Goal: Task Accomplishment & Management: Use online tool/utility

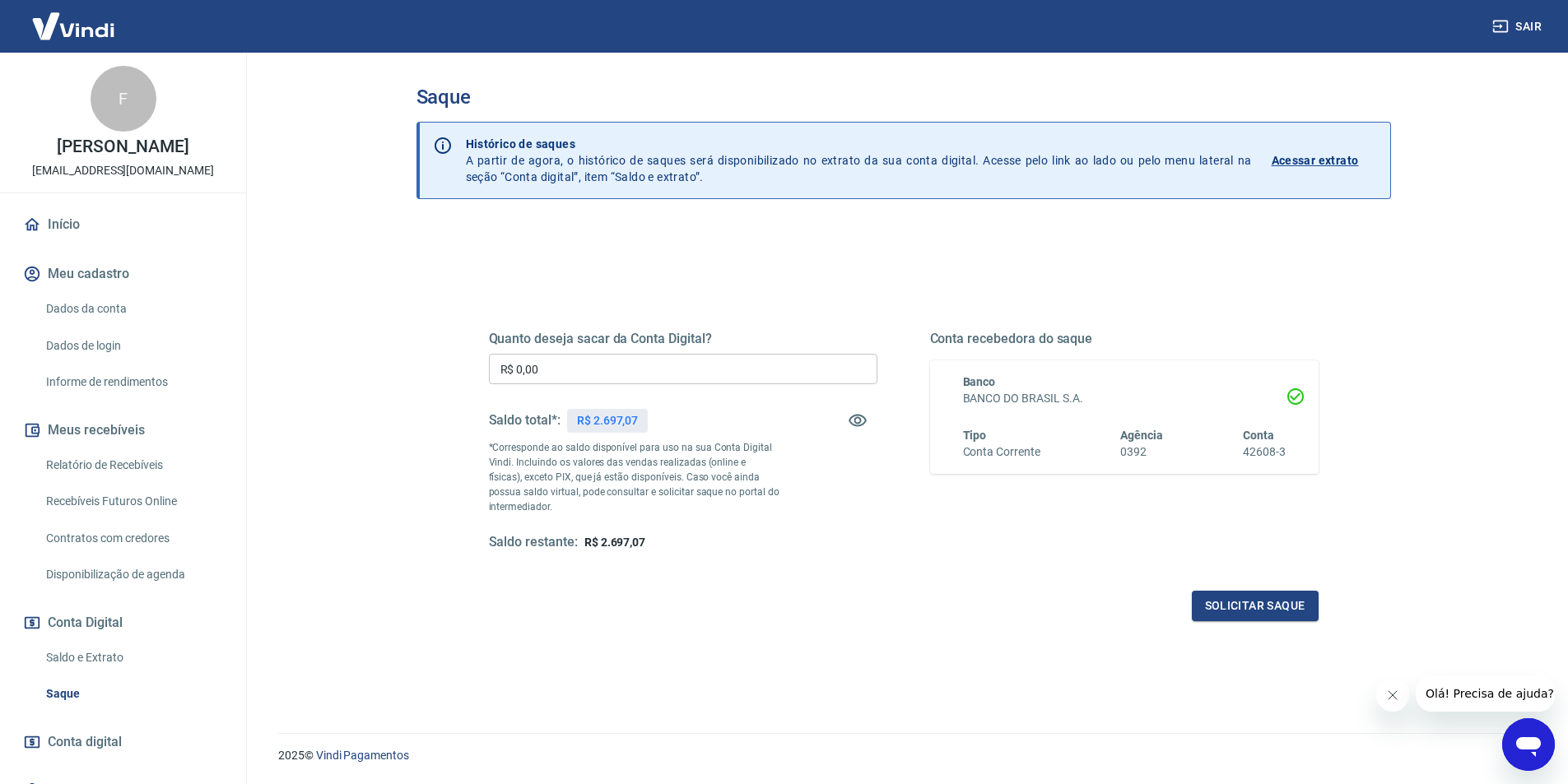
click at [569, 368] on input "R$ 0,00" at bounding box center [683, 368] width 388 height 31
type input "R$ 2.000,00"
click at [1250, 621] on button "Solicitar saque" at bounding box center [1255, 606] width 127 height 31
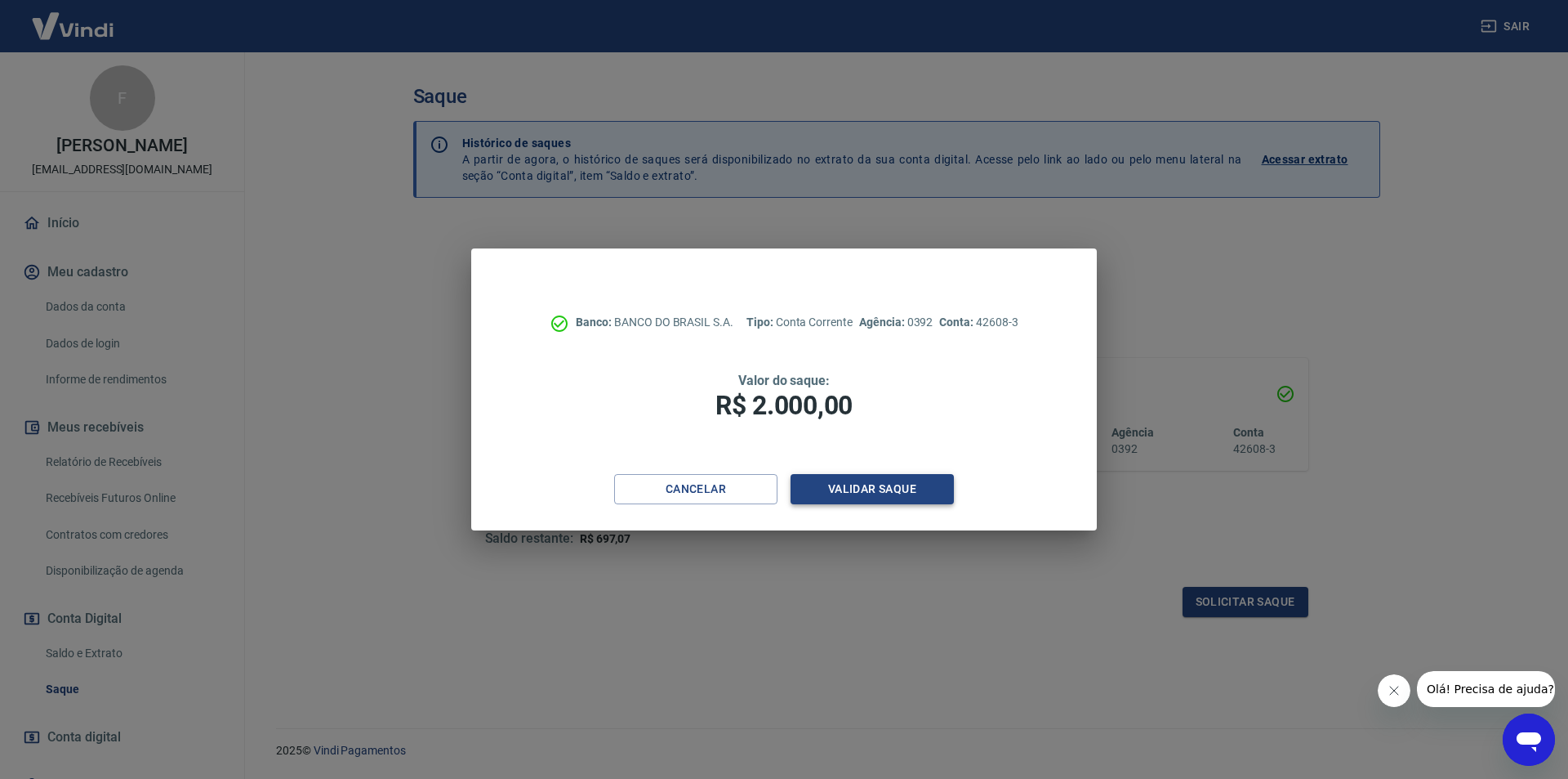
click at [851, 484] on button "Validar saque" at bounding box center [873, 489] width 163 height 31
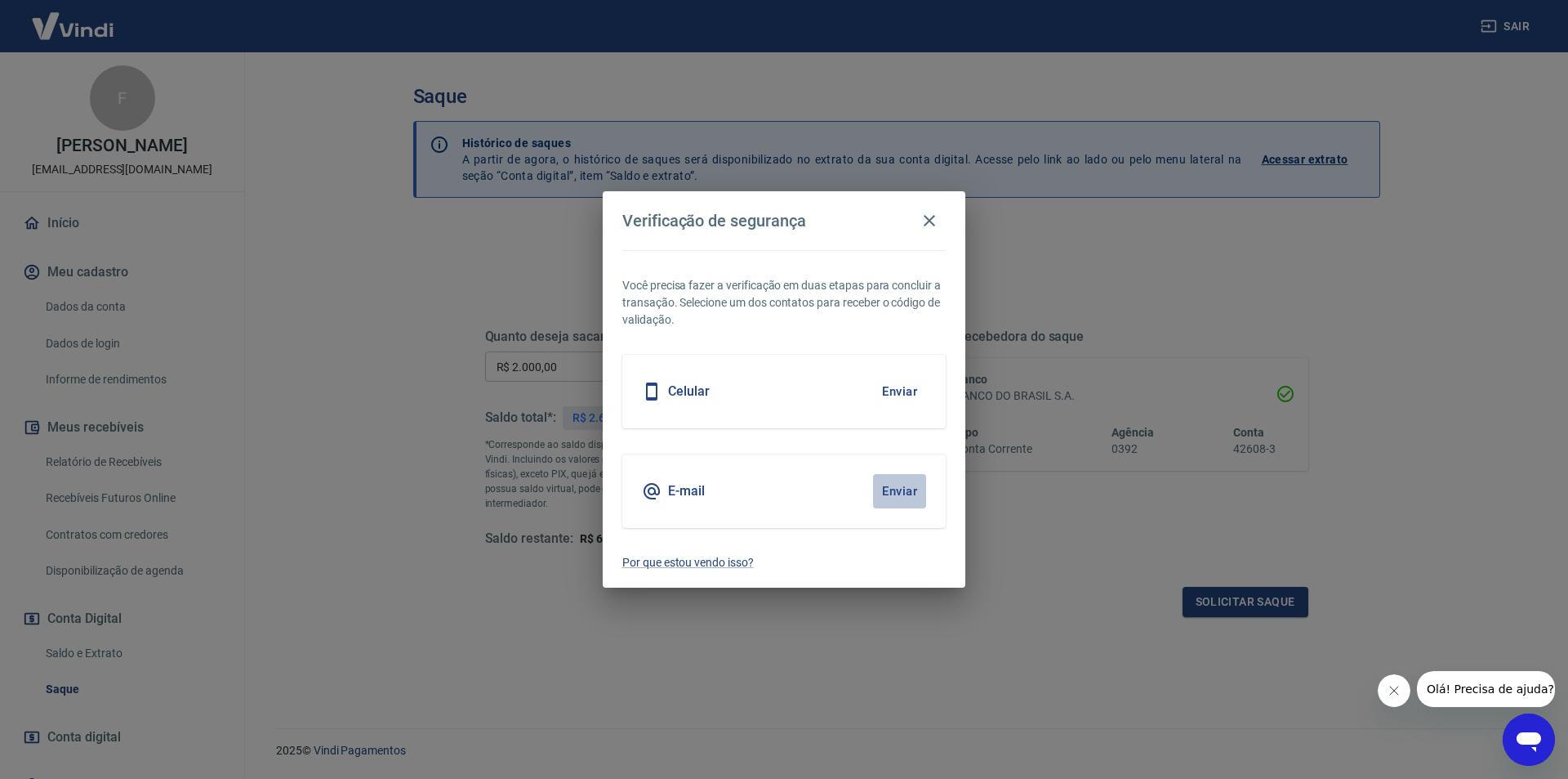
click at [901, 494] on button "Enviar" at bounding box center [900, 491] width 53 height 35
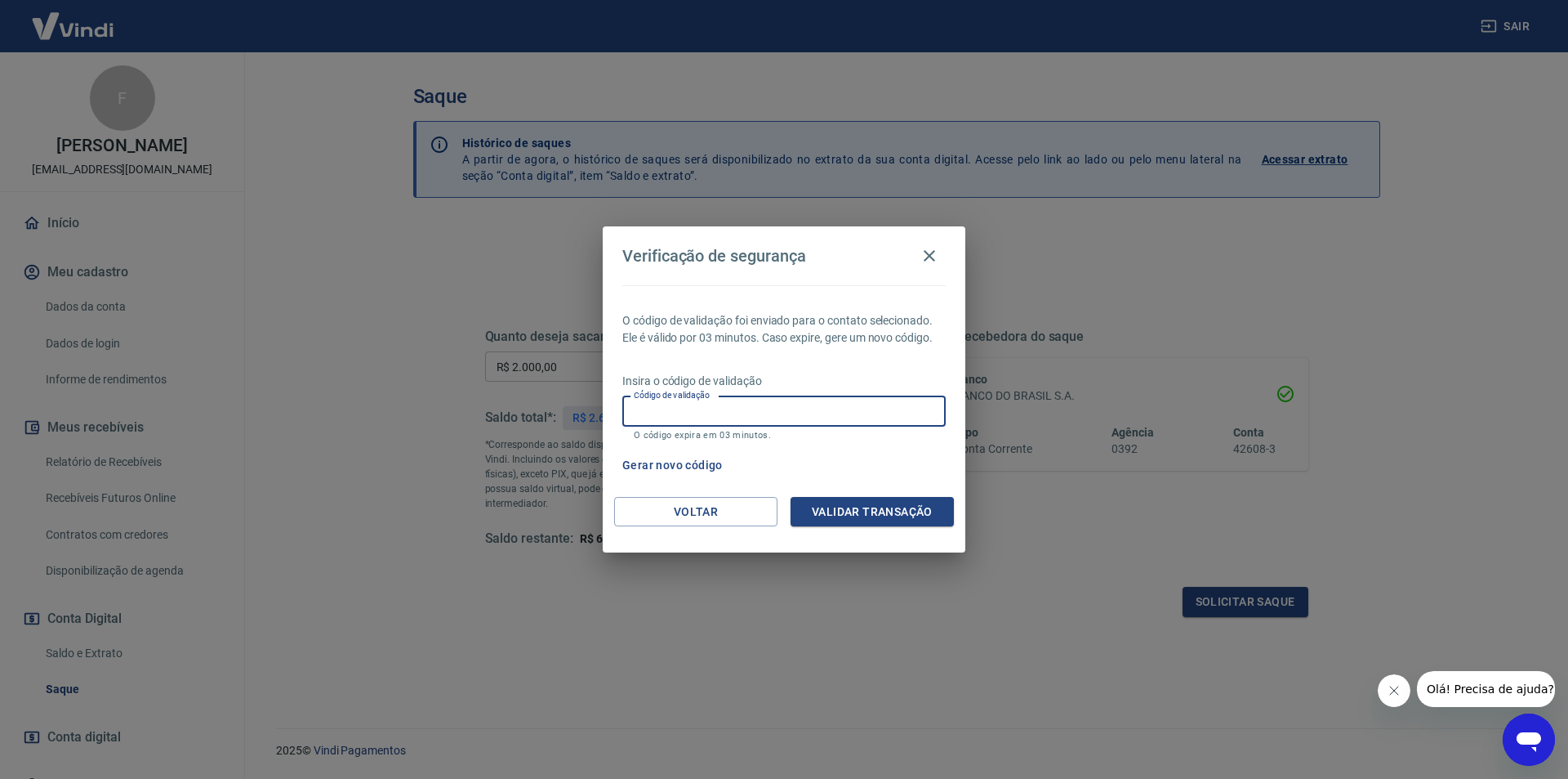
click at [746, 415] on input "Código de validação" at bounding box center [784, 411] width 324 height 31
type input "440730"
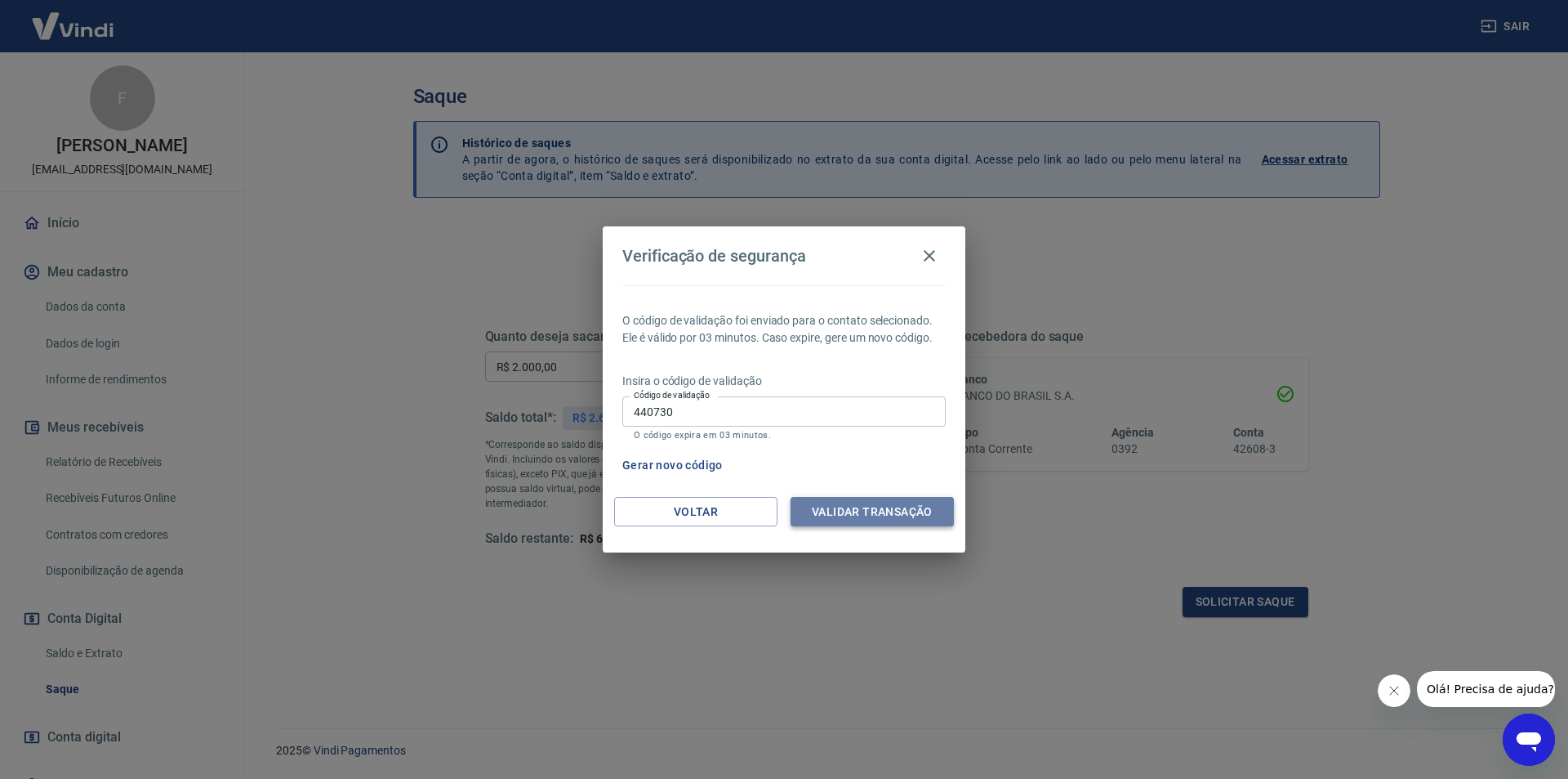
click at [846, 519] on button "Validar transação" at bounding box center [873, 512] width 163 height 31
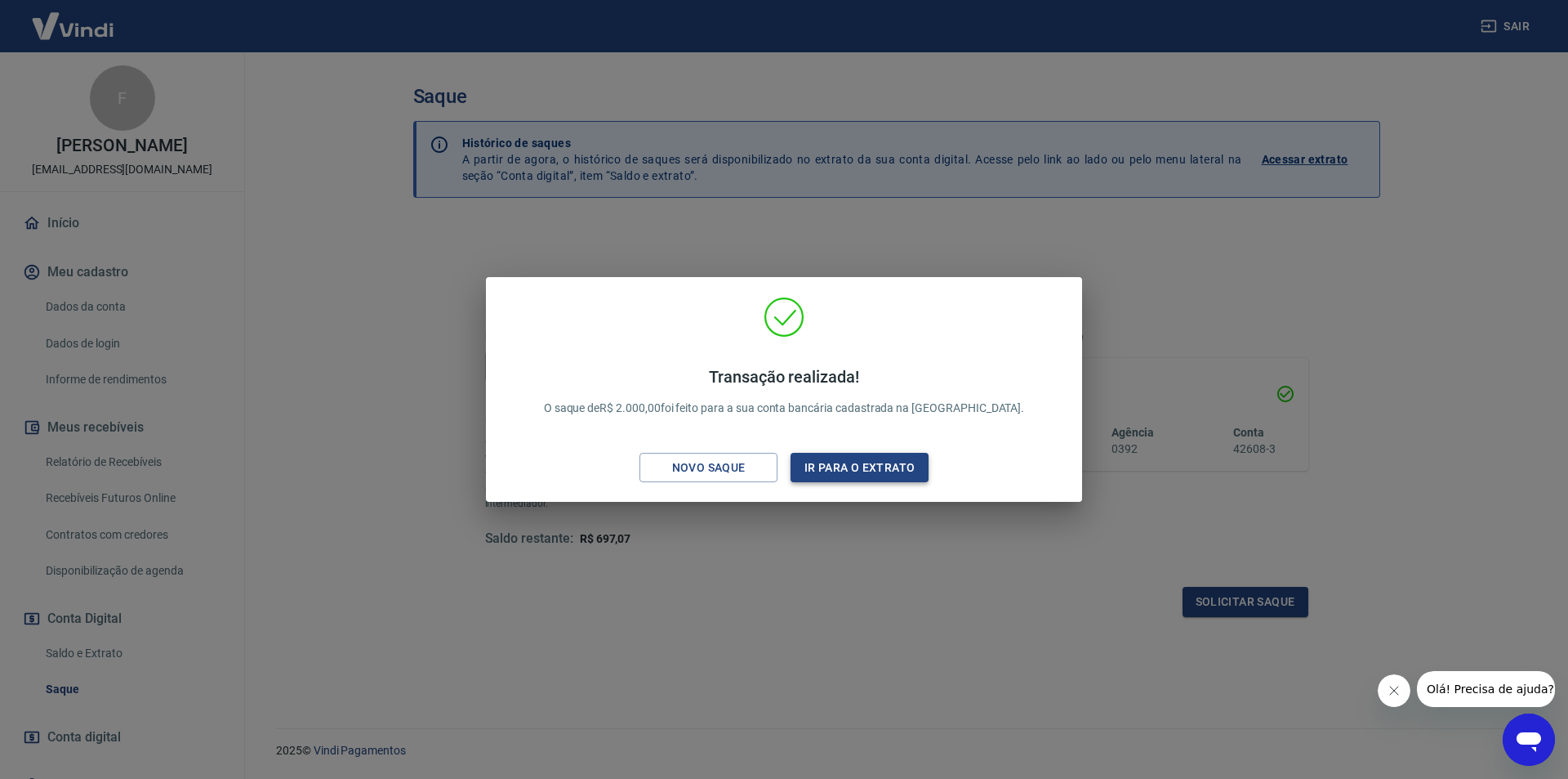
click at [864, 470] on button "Ir para o extrato" at bounding box center [860, 467] width 138 height 31
